Goal: Task Accomplishment & Management: Manage account settings

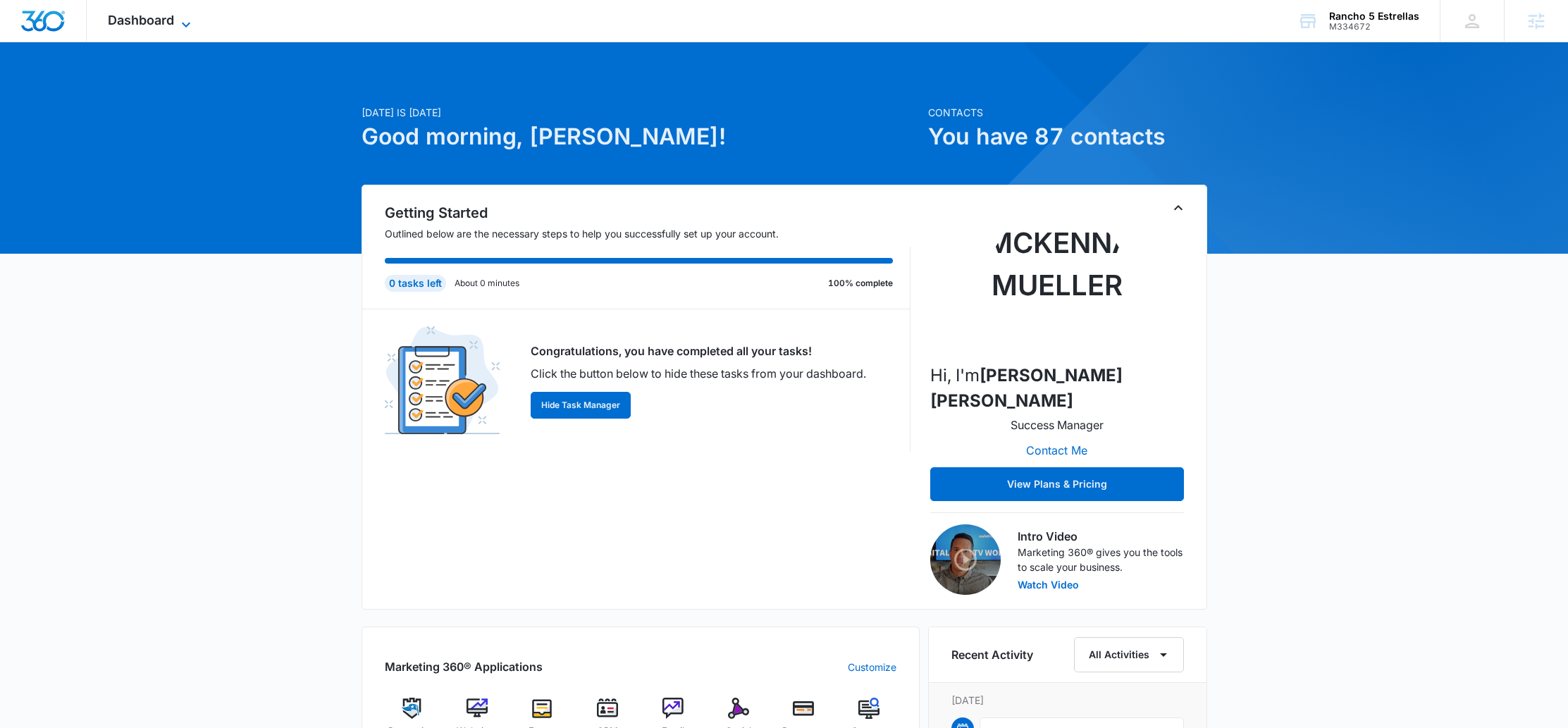
click at [173, 17] on span "Dashboard" at bounding box center [141, 19] width 67 height 15
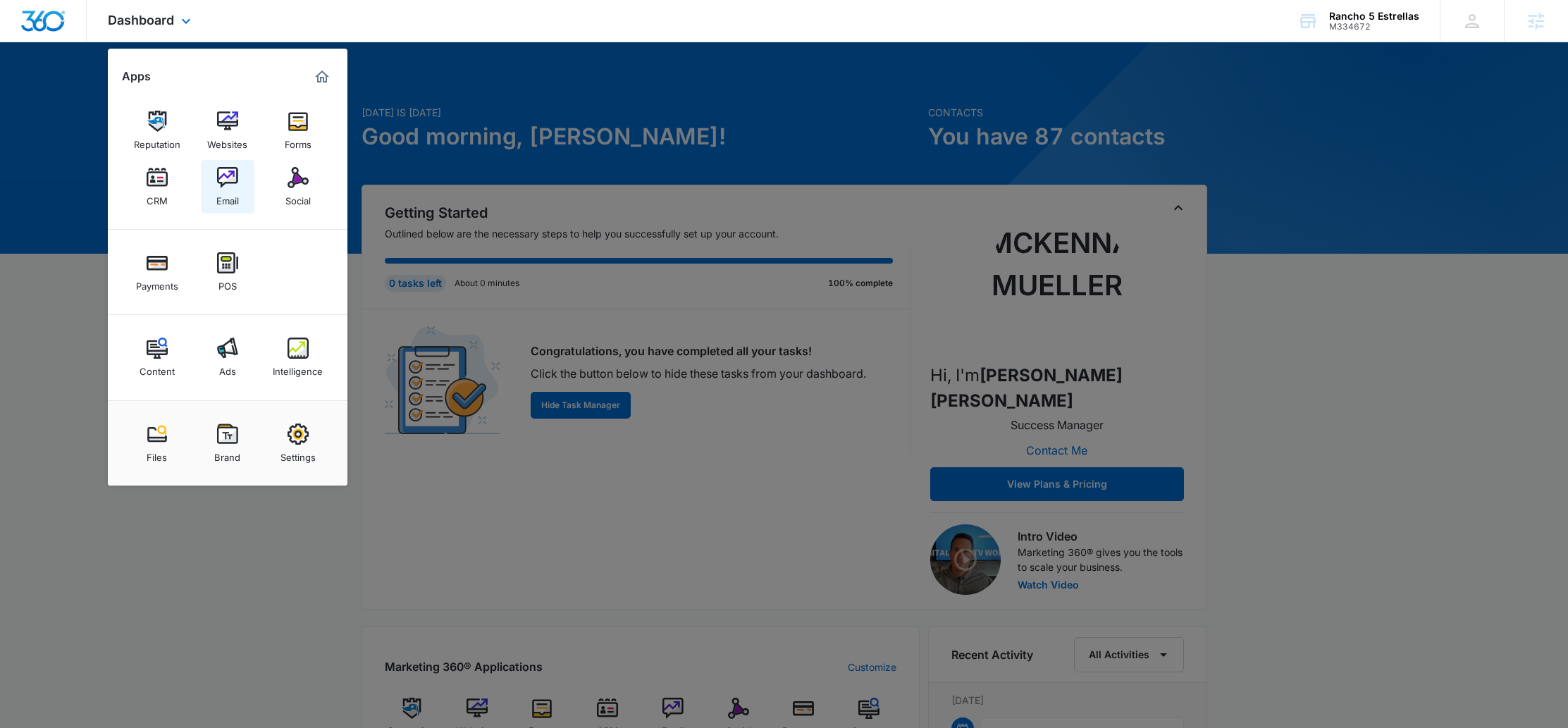
click at [228, 183] on img at bounding box center [228, 178] width 21 height 21
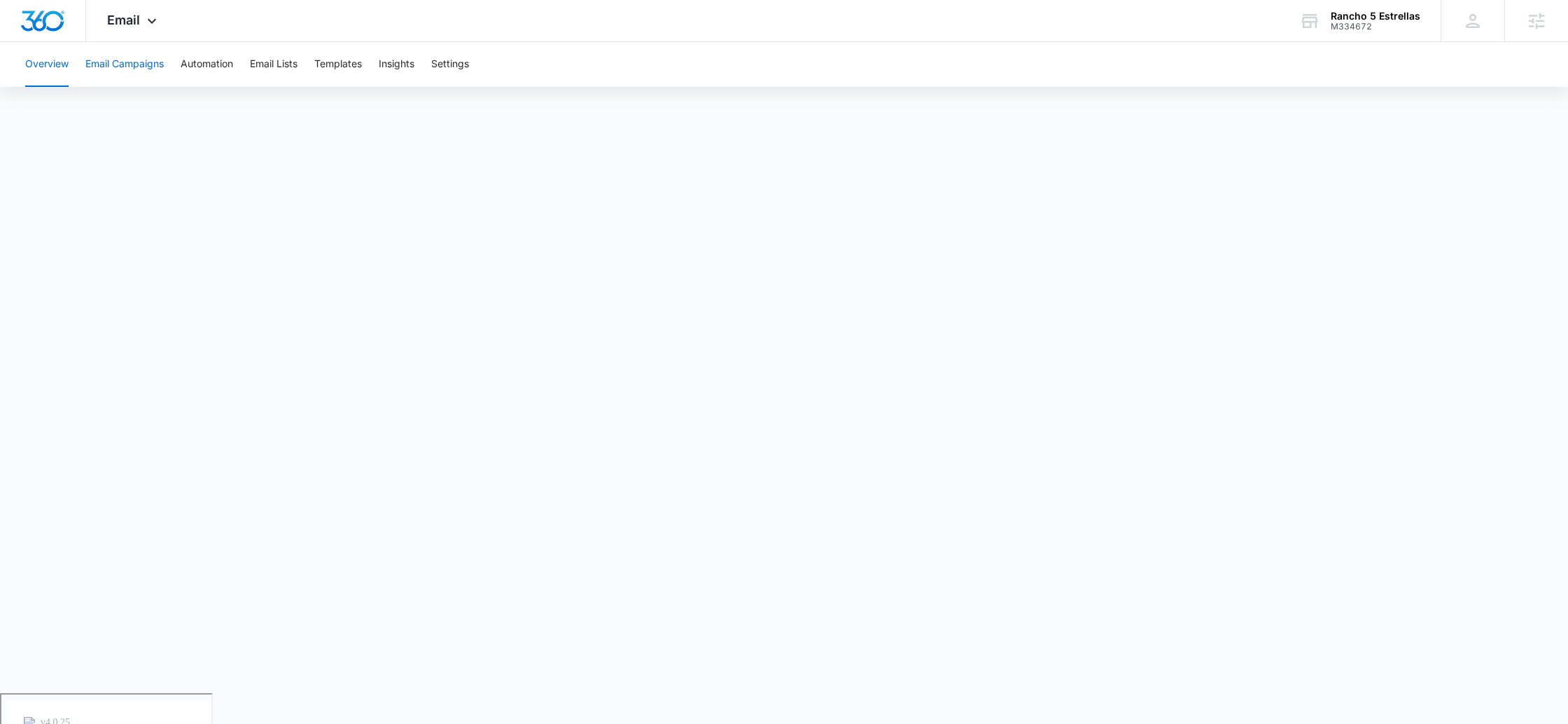
click at [137, 70] on button "Email Campaigns" at bounding box center [124, 64] width 78 height 45
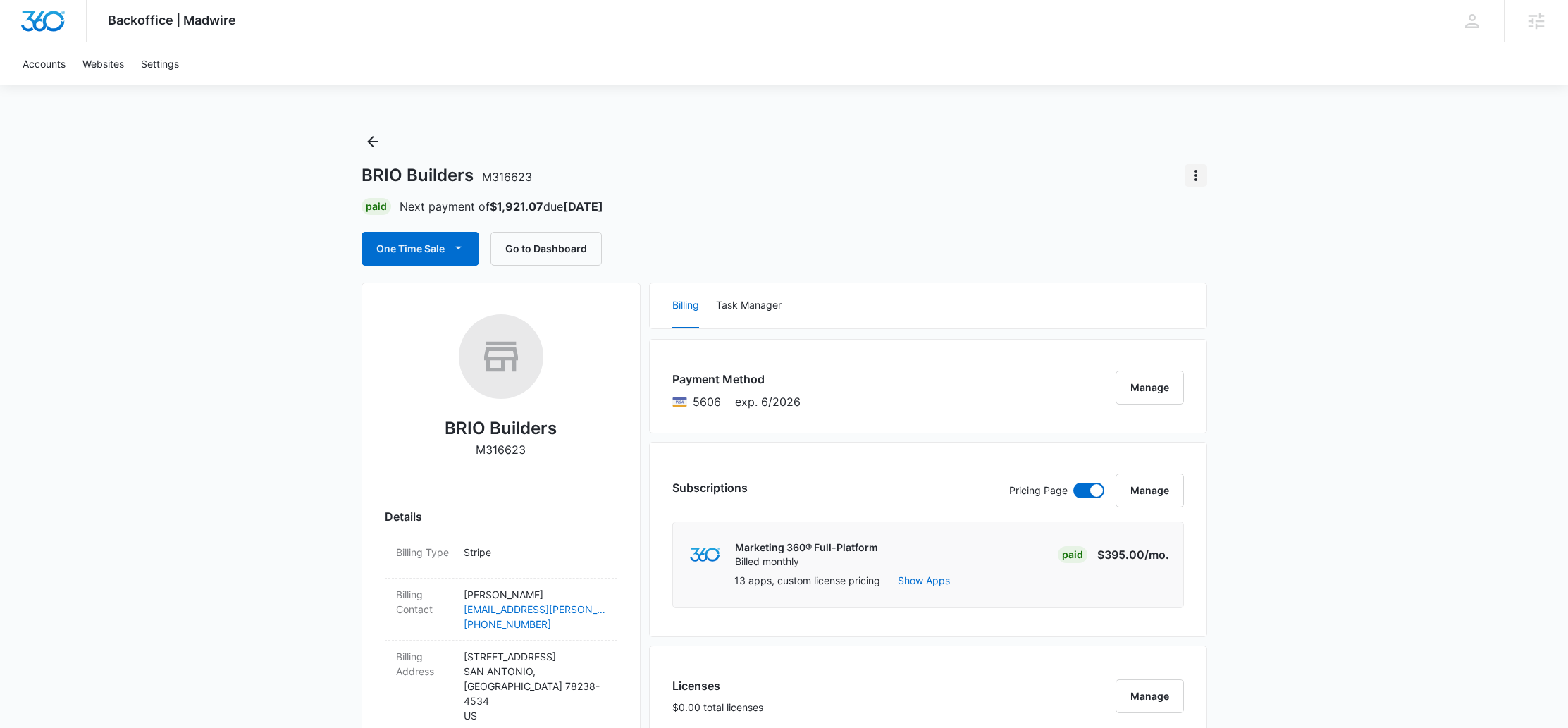
click at [1199, 184] on button "Actions" at bounding box center [1196, 176] width 23 height 23
click at [1037, 180] on div "BRIO Builders M316623" at bounding box center [784, 176] width 846 height 23
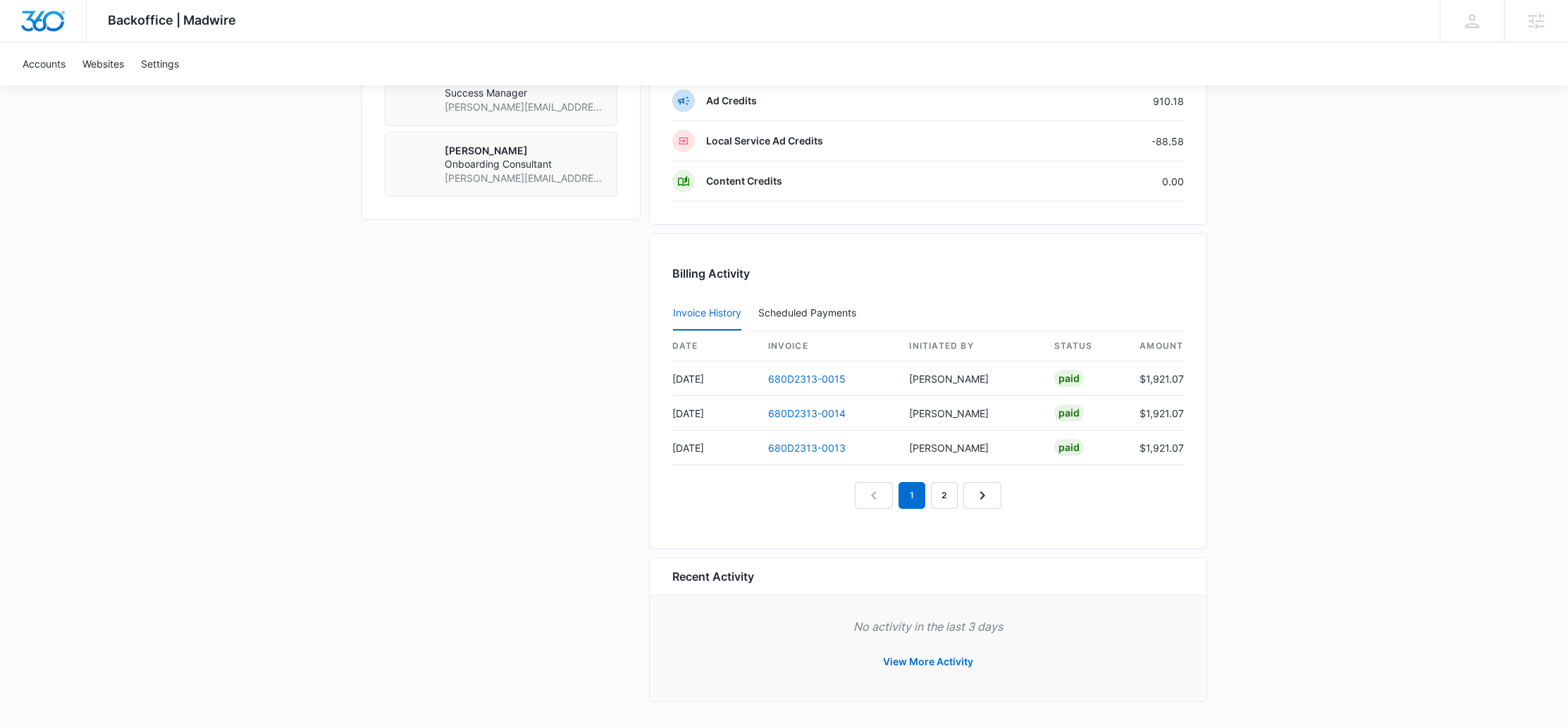
scroll to position [696, 0]
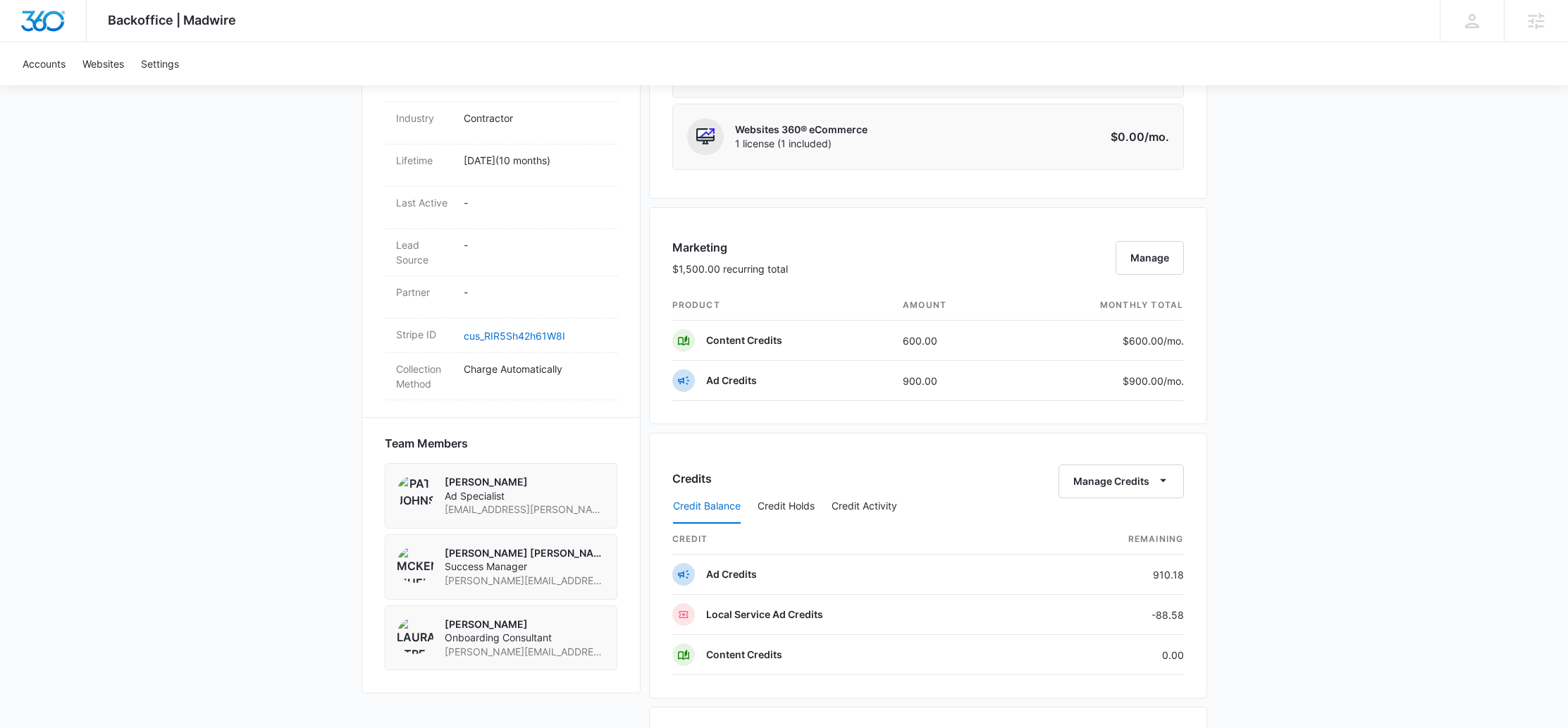
click at [1142, 489] on div "Credit Balance Credit Holds Credit Activity" at bounding box center [928, 507] width 511 height 35
click at [1143, 484] on button "Manage Credits" at bounding box center [1121, 480] width 125 height 34
click at [1127, 522] on div "Transfer Credits" at bounding box center [1114, 526] width 74 height 10
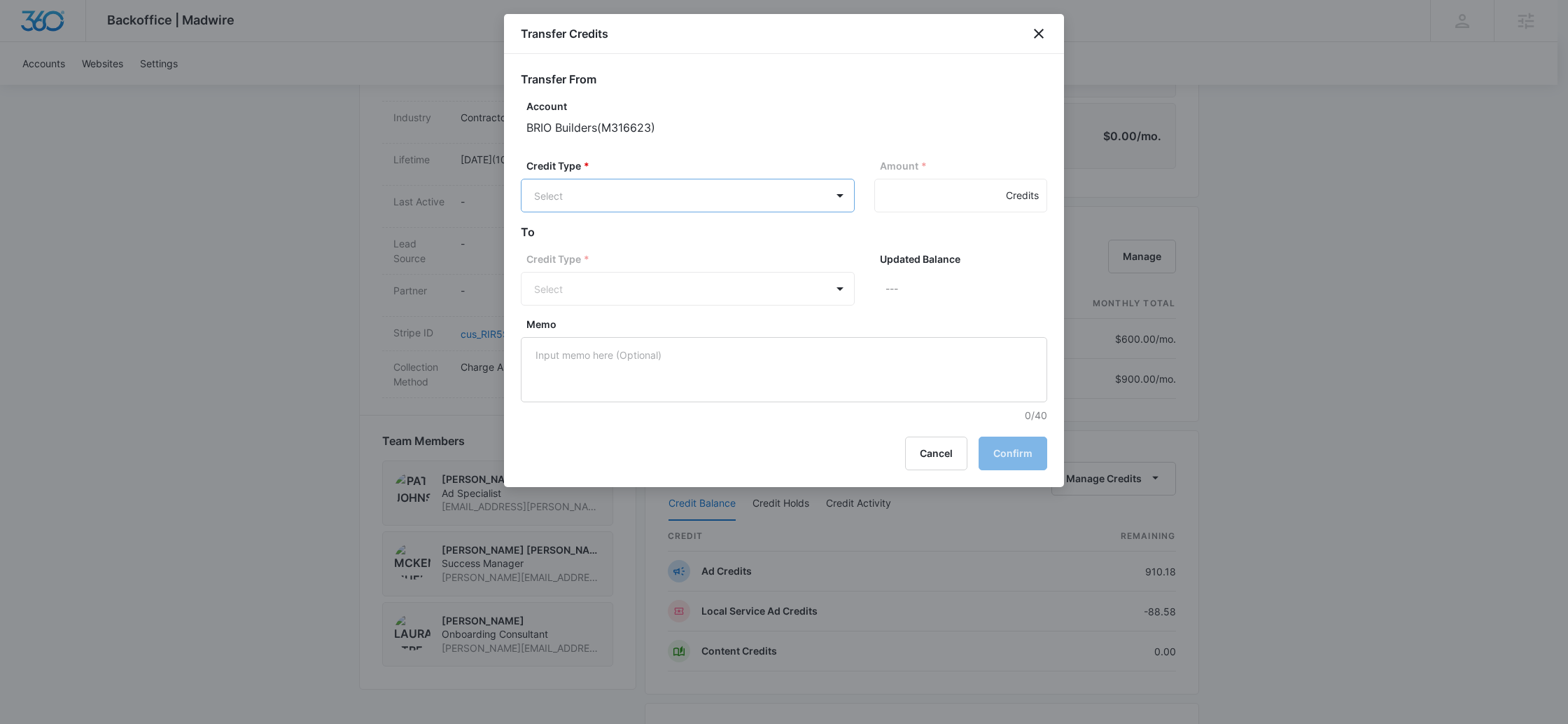
click at [619, 192] on body "Backoffice | Madwire Apps Settings McKenna Mueller McKenna.Mueller@madwire.com …" at bounding box center [784, 306] width 1568 height 1999
click at [651, 257] on div "Ad Credits (910.18 Credits)" at bounding box center [686, 249] width 297 height 23
click at [938, 201] on input "Amount *" at bounding box center [960, 195] width 173 height 34
type input "910.18"
click at [569, 292] on body "Backoffice | Madwire Apps Settings McKenna Mueller McKenna.Mueller@madwire.com …" at bounding box center [784, 306] width 1568 height 1999
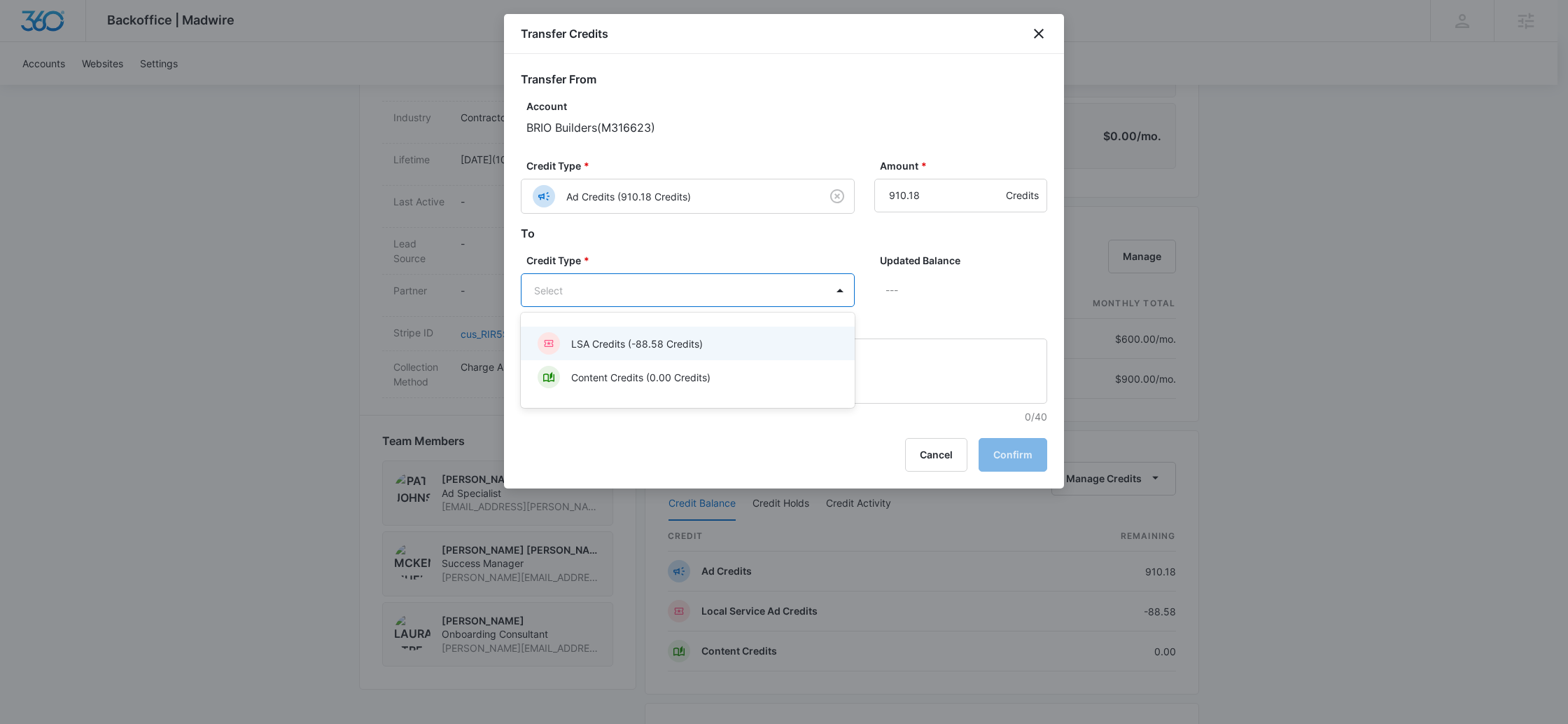
click at [704, 325] on div "LSA Credits (-88.58 Credits) Content Credits (0.00 Credits)" at bounding box center [688, 360] width 334 height 73
click at [705, 334] on div "LSA Credits (-88.58 Credits)" at bounding box center [686, 344] width 297 height 23
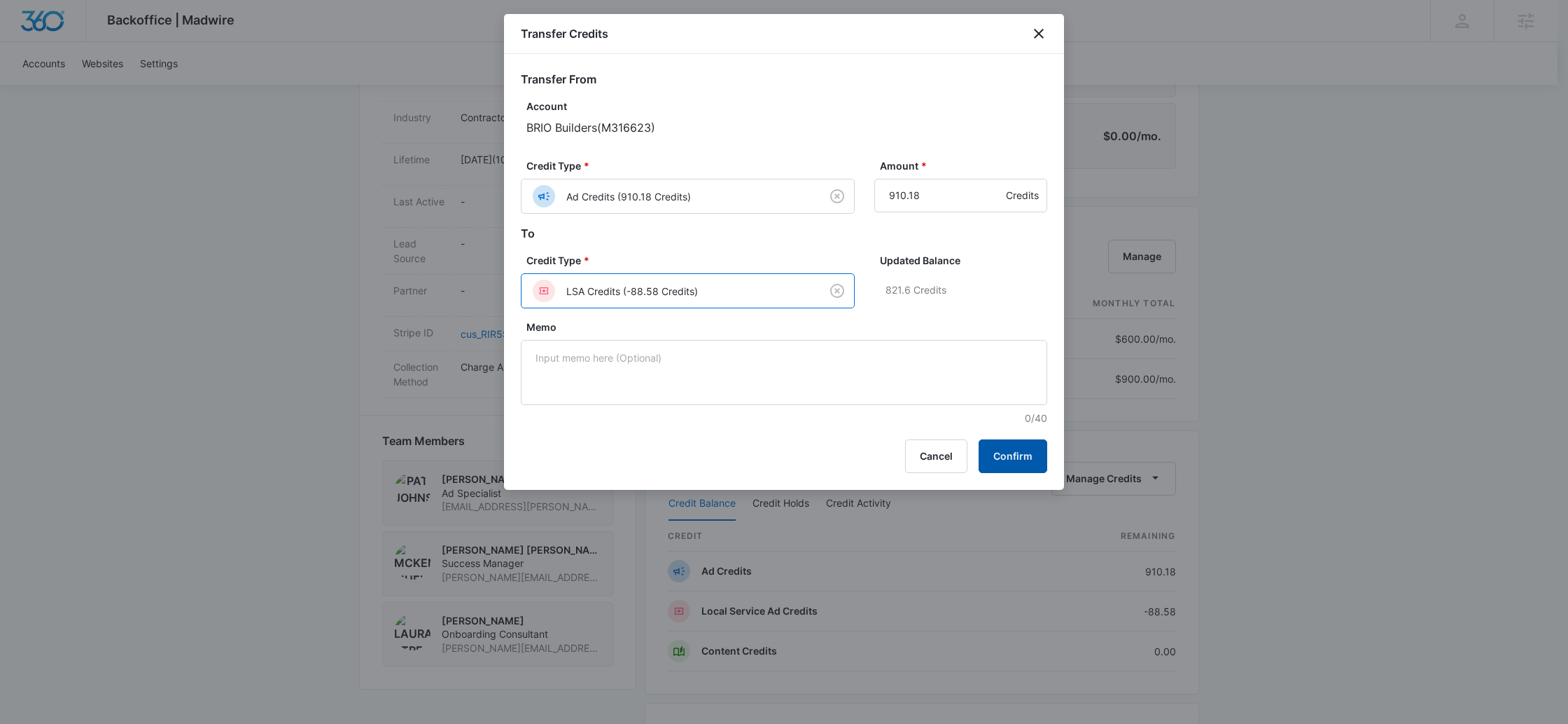
click at [1031, 455] on button "Confirm" at bounding box center [1012, 456] width 69 height 34
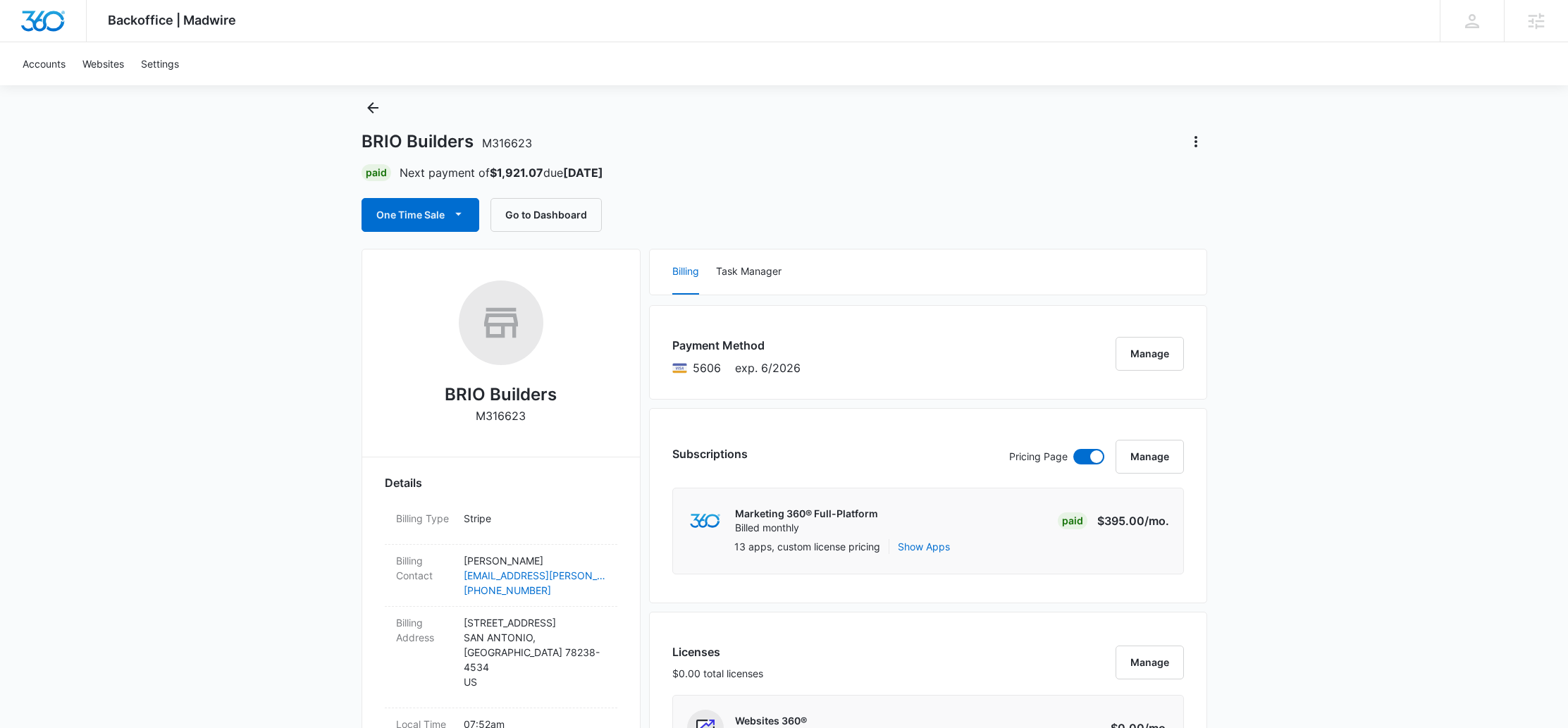
scroll to position [37, 0]
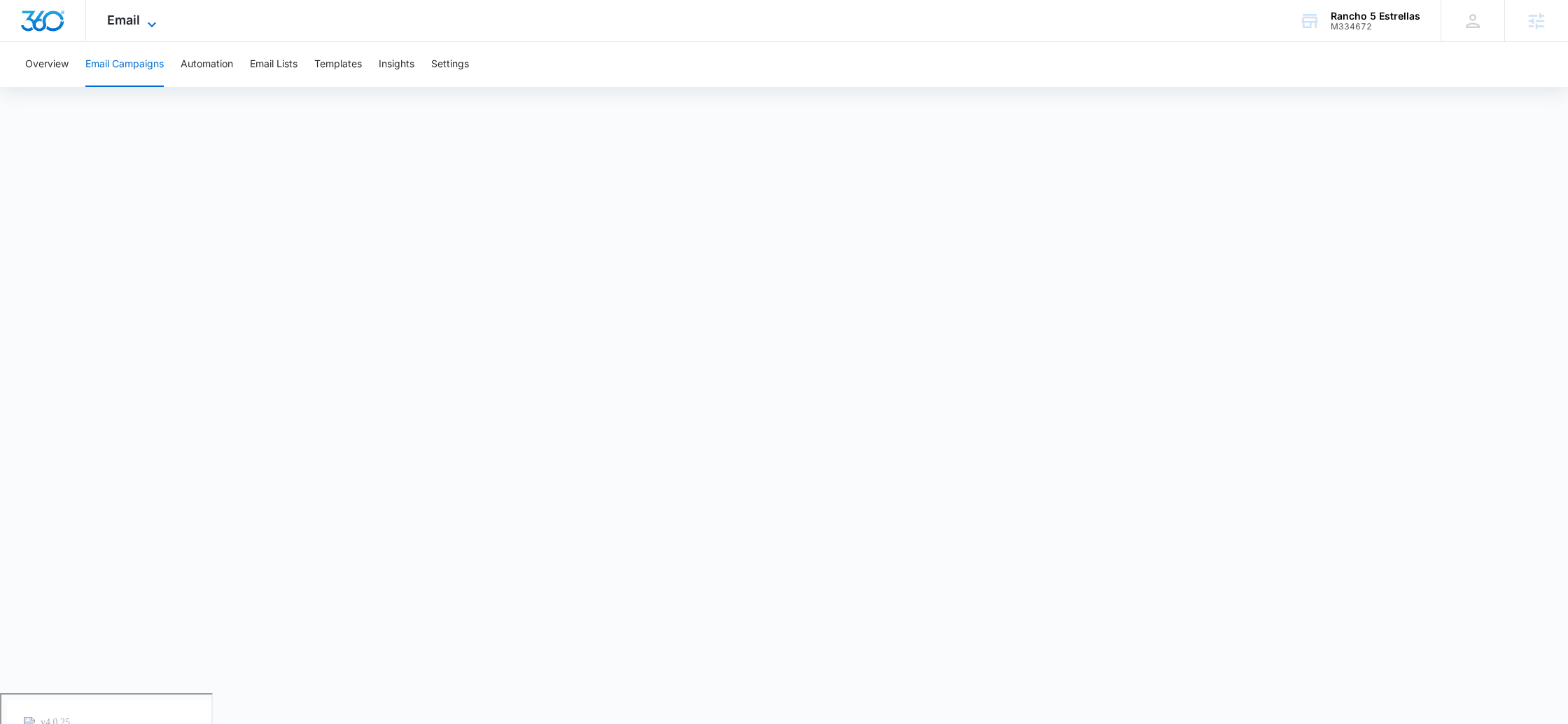
click at [107, 24] on span "Email" at bounding box center [123, 19] width 33 height 15
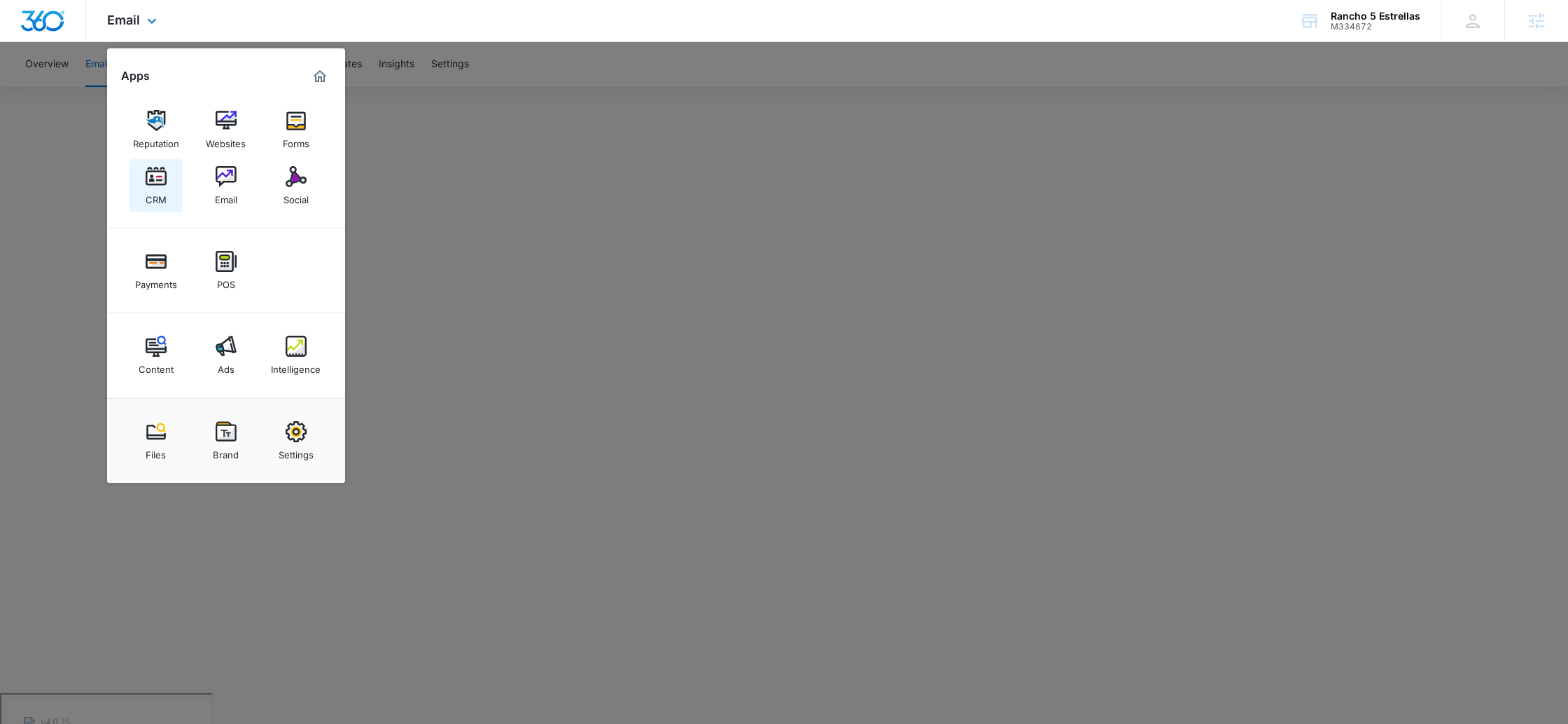
click at [163, 181] on img at bounding box center [156, 177] width 21 height 21
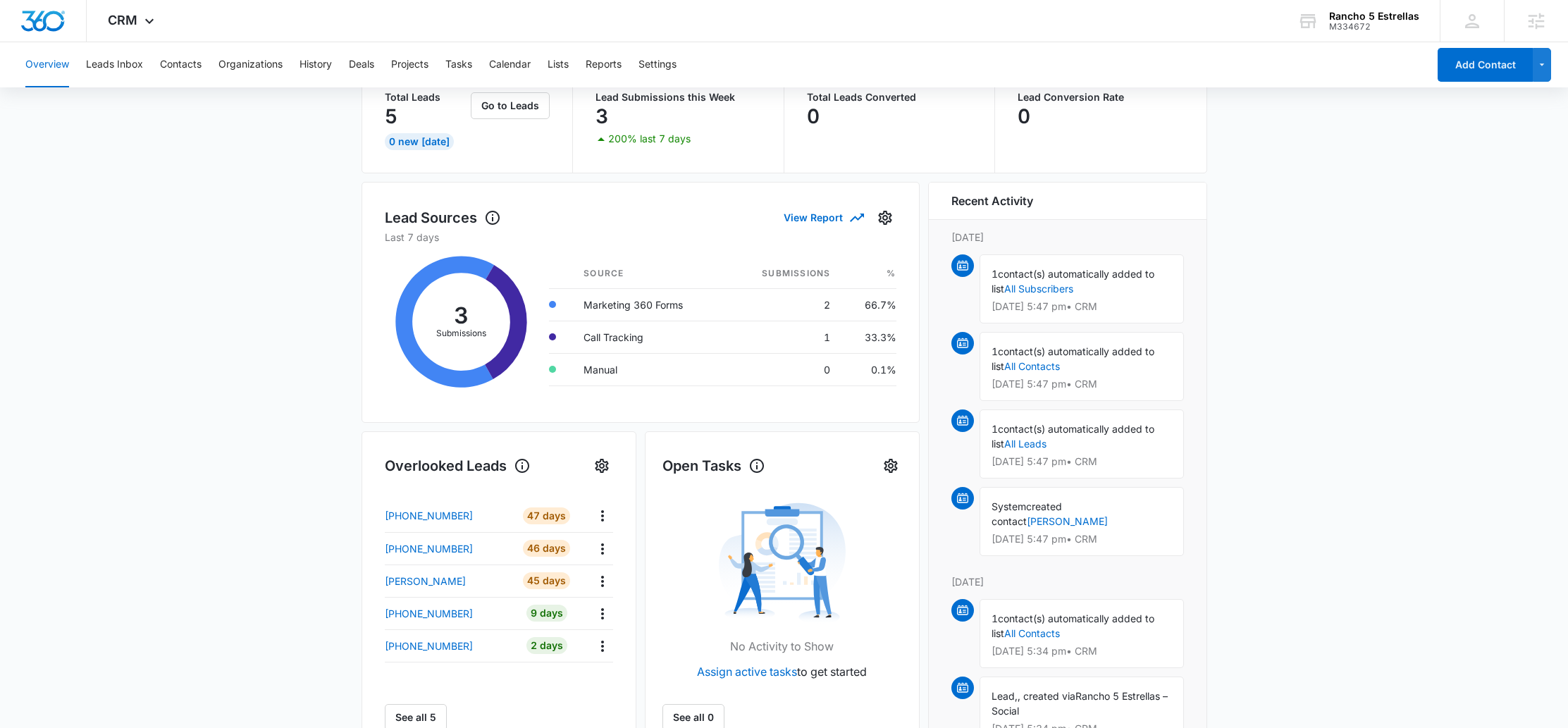
scroll to position [102, 0]
click at [172, 74] on button "Contacts" at bounding box center [180, 65] width 41 height 46
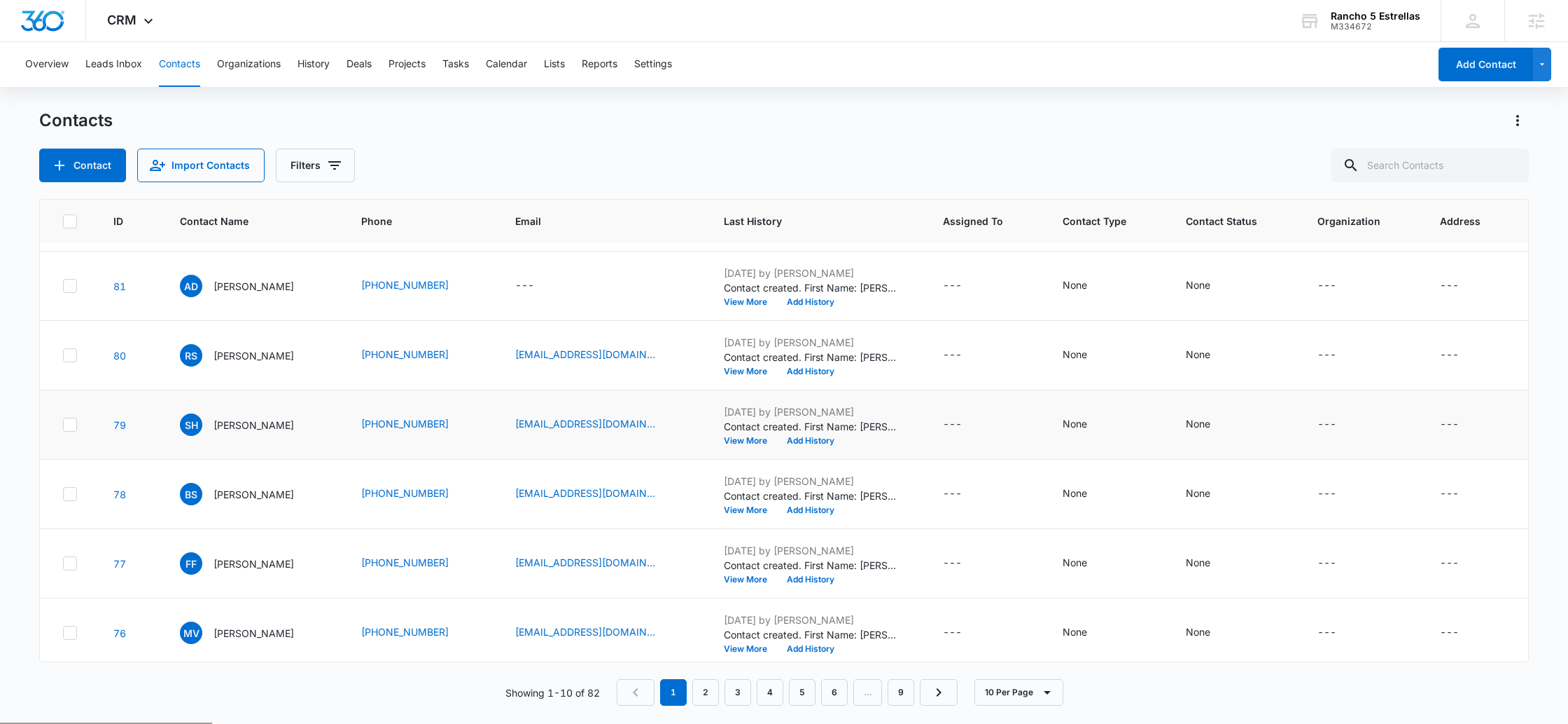
scroll to position [275, 0]
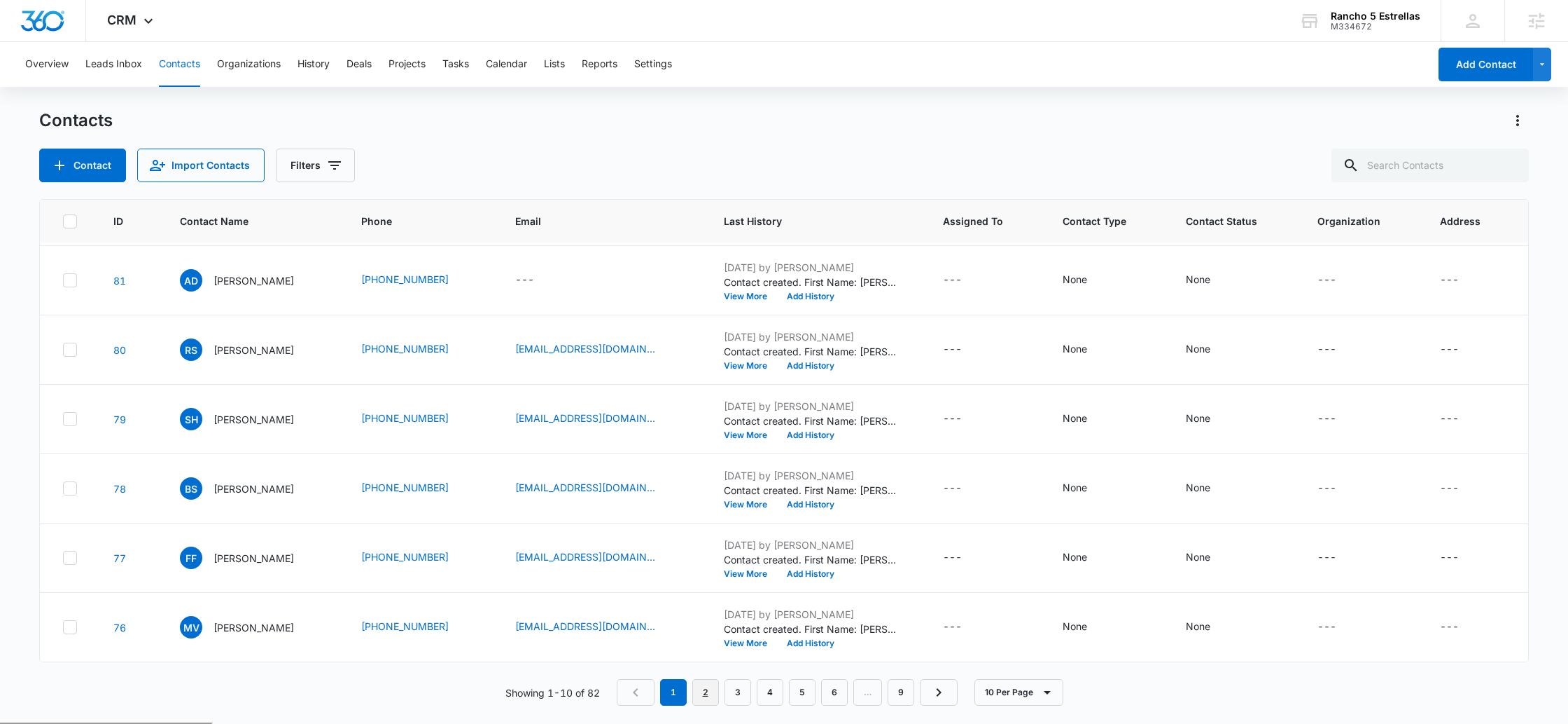
click at [700, 695] on link "2" at bounding box center [705, 692] width 27 height 27
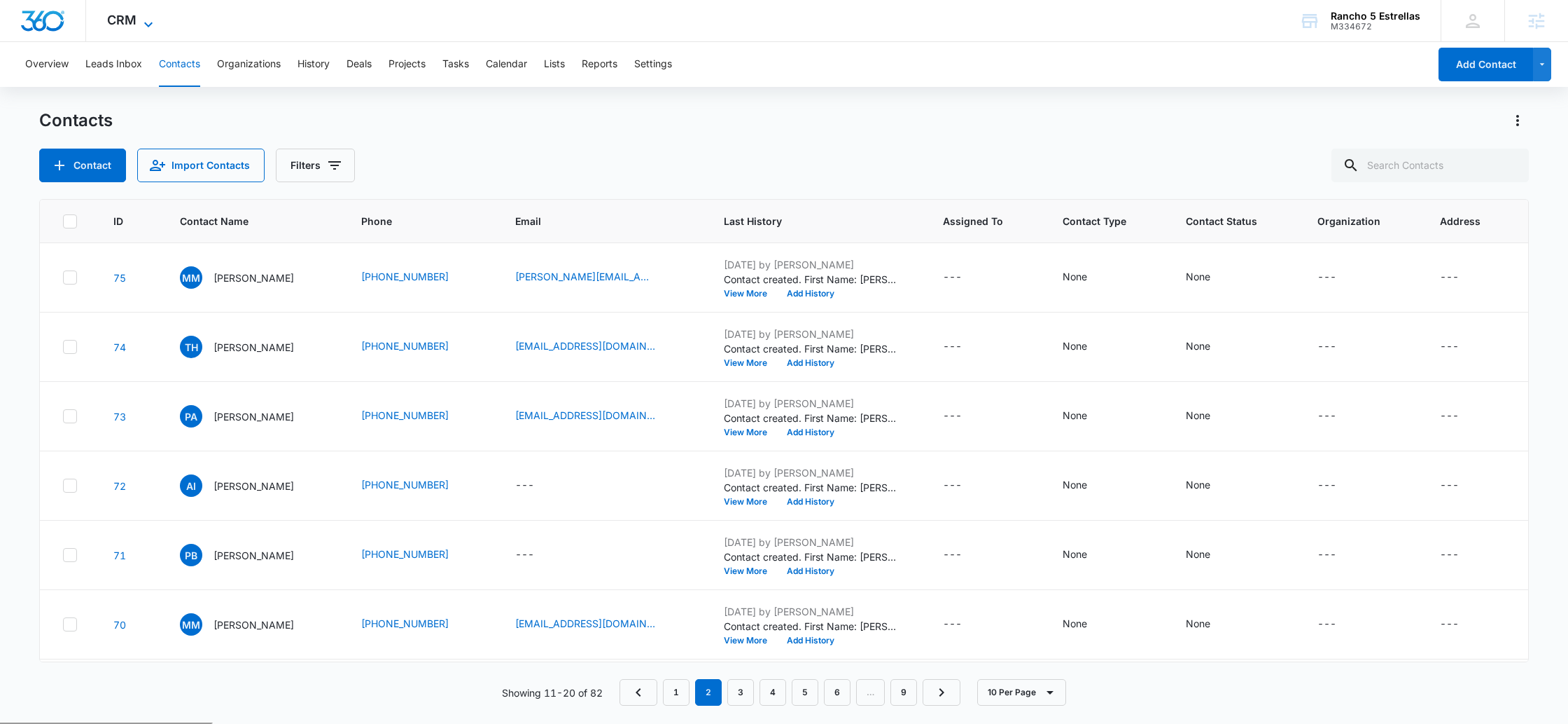
click at [121, 20] on span "CRM" at bounding box center [122, 19] width 30 height 15
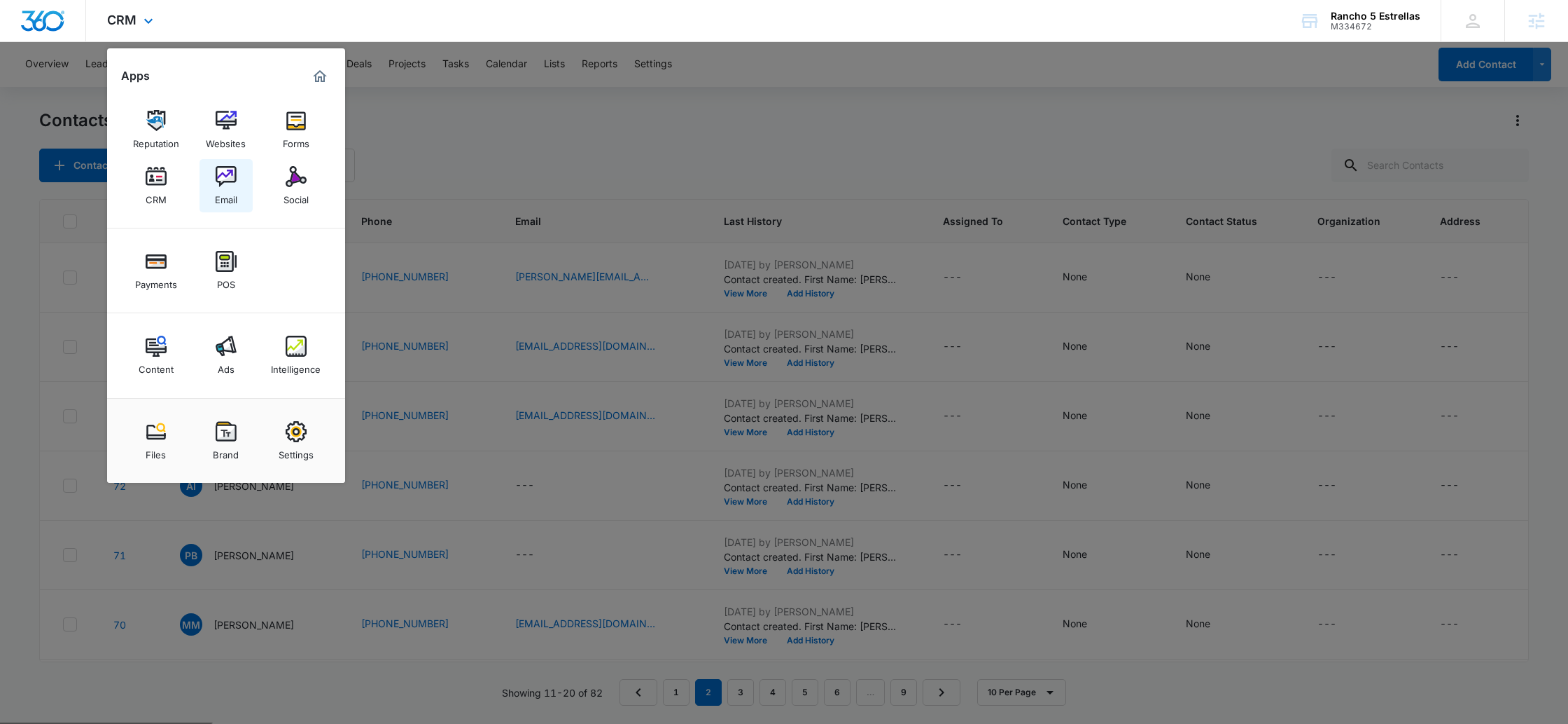
click at [212, 203] on link "Email" at bounding box center [225, 185] width 53 height 53
